Goal: Information Seeking & Learning: Learn about a topic

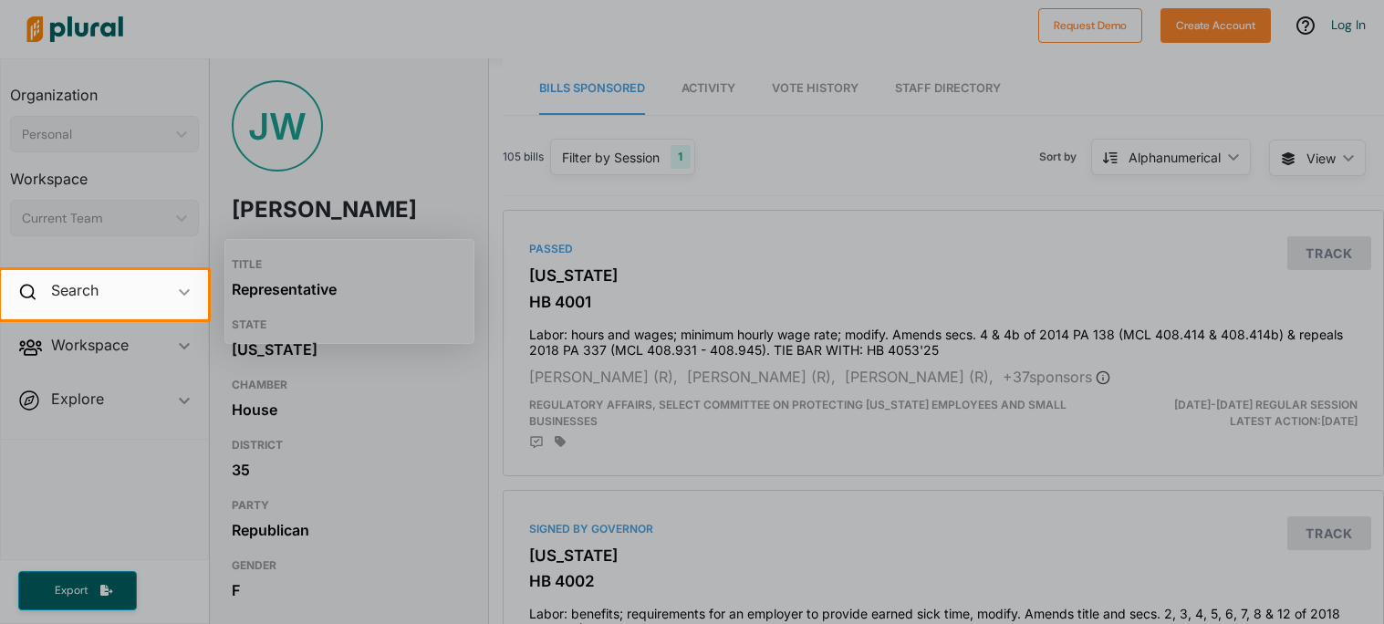
click at [381, 443] on div at bounding box center [692, 471] width 1384 height 305
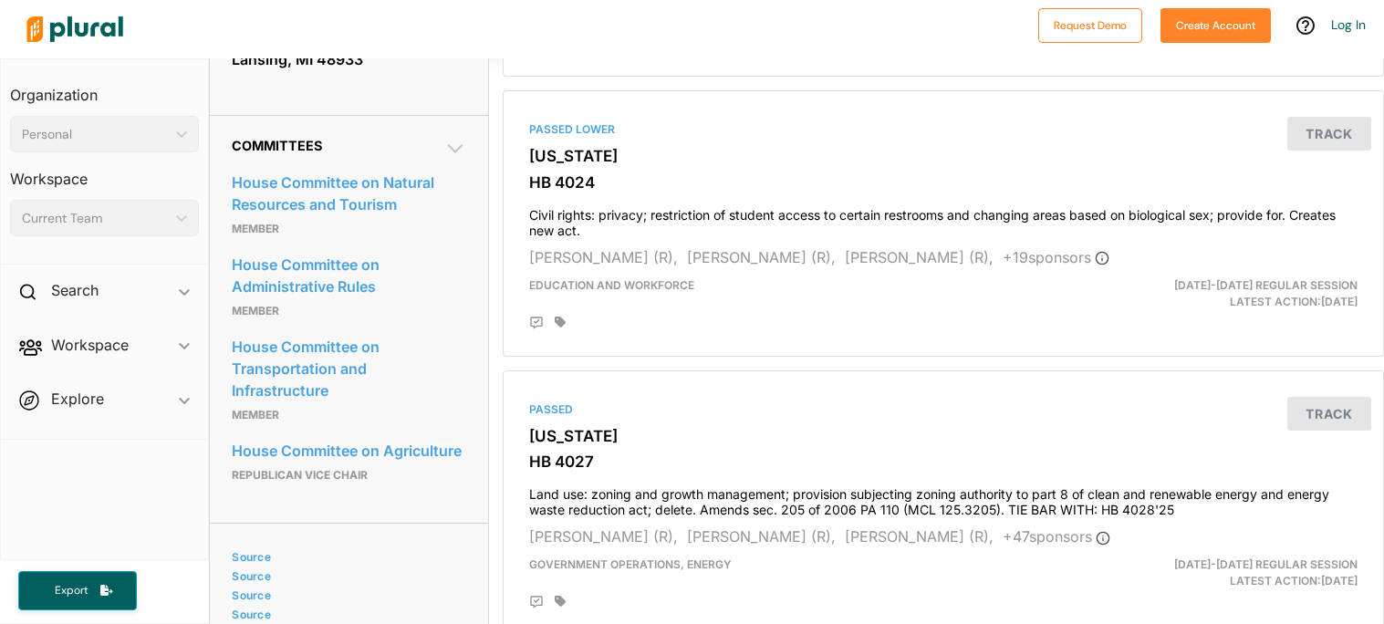
scroll to position [960, 0]
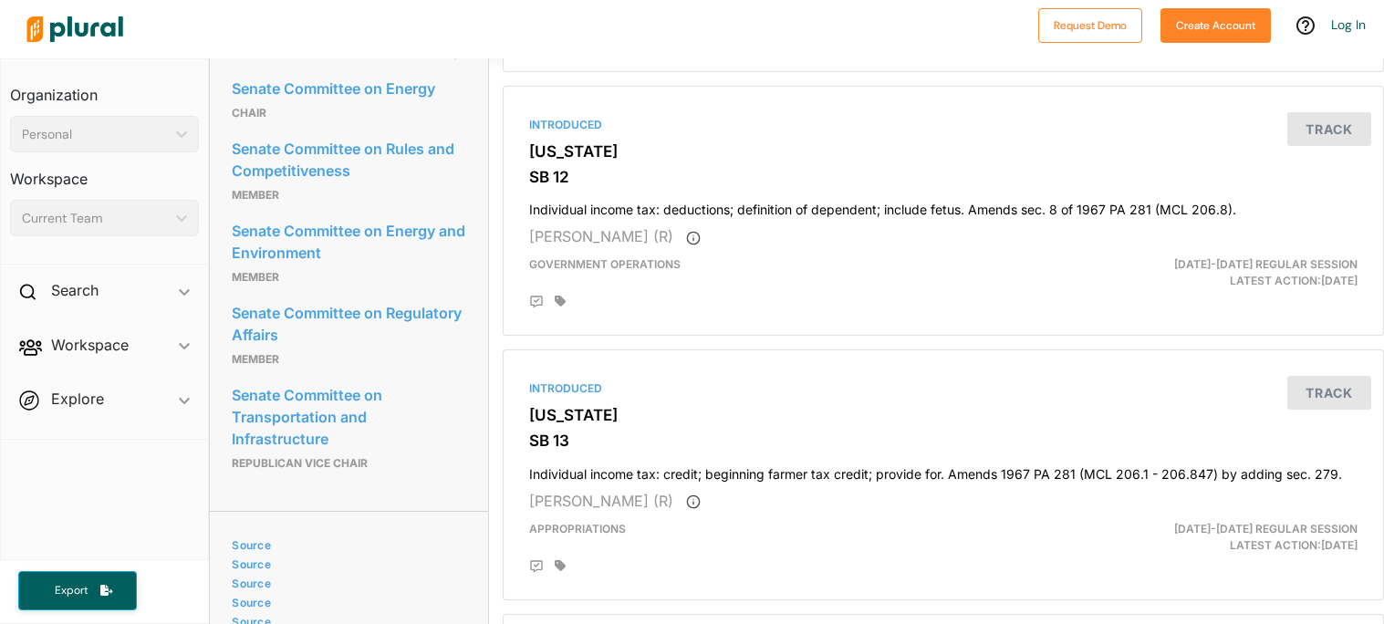
scroll to position [984, 0]
